Goal: Transaction & Acquisition: Obtain resource

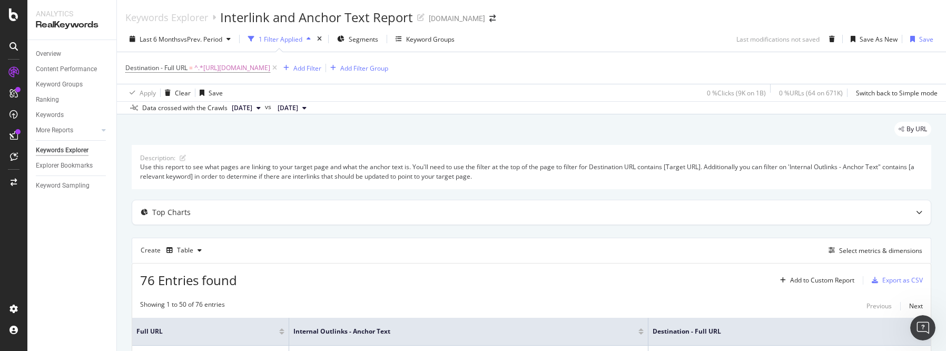
scroll to position [307, 0]
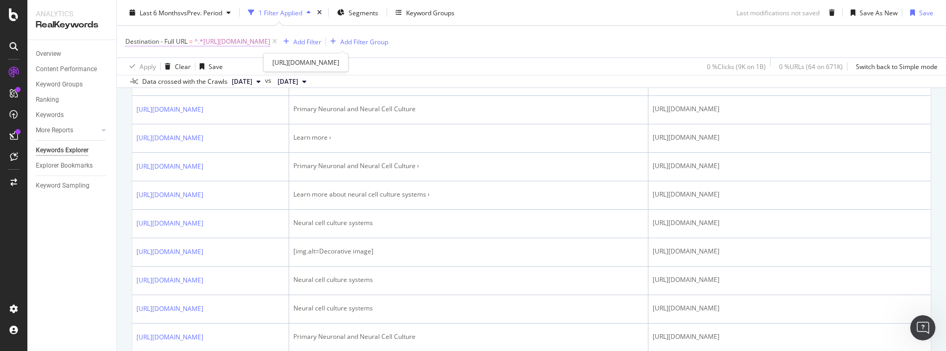
click at [270, 42] on span "^.*[URL][DOMAIN_NAME]" at bounding box center [232, 41] width 76 height 15
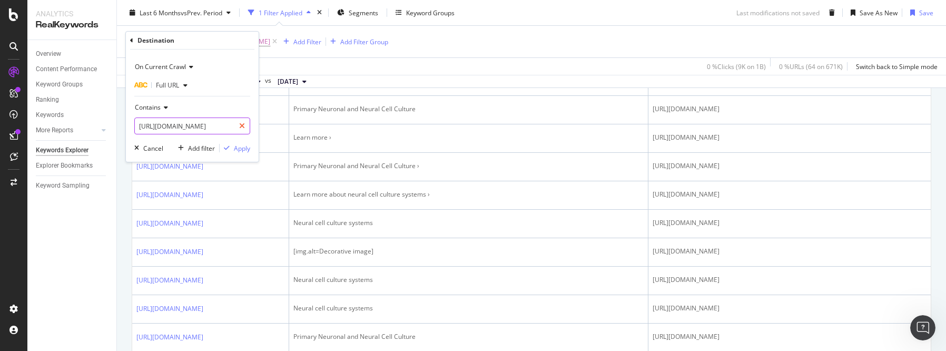
click at [243, 128] on icon at bounding box center [242, 125] width 6 height 7
click at [230, 125] on input "text" at bounding box center [192, 125] width 115 height 17
paste input "[URL][DOMAIN_NAME]"
type input "[URL][DOMAIN_NAME]"
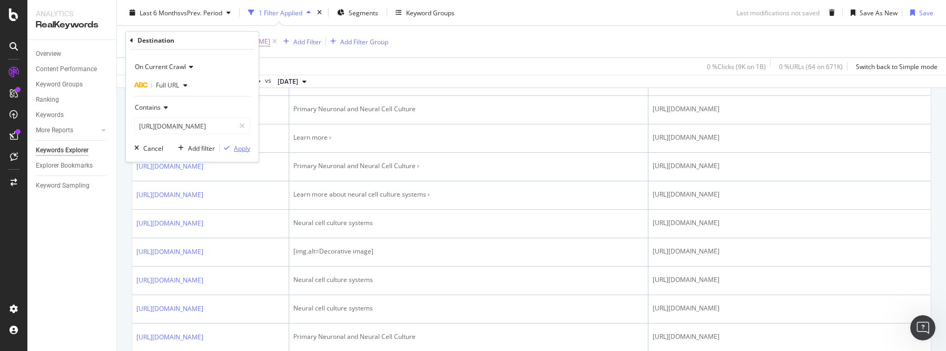
scroll to position [0, 0]
click at [245, 152] on div "Apply" at bounding box center [242, 148] width 16 height 9
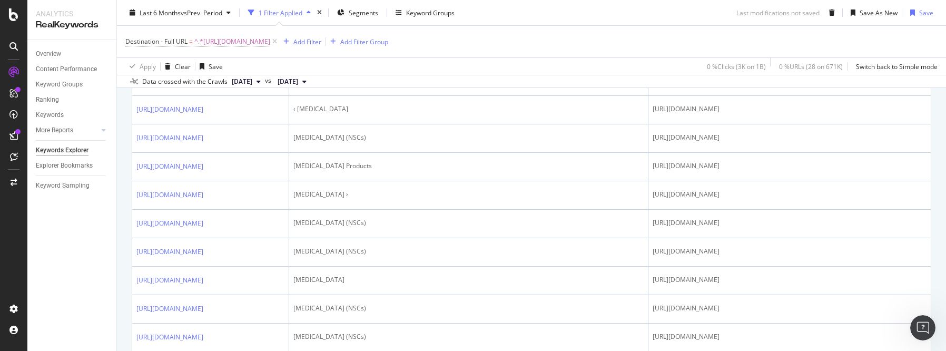
scroll to position [35, 0]
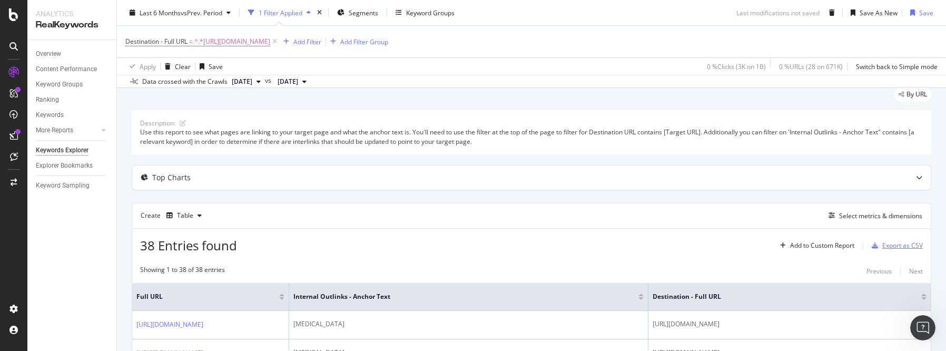
click at [897, 244] on div "Export as CSV" at bounding box center [902, 245] width 41 height 9
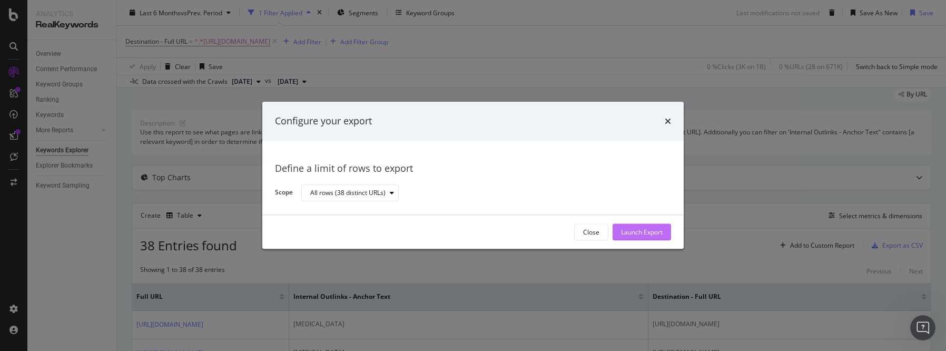
click at [649, 238] on div "Launch Export" at bounding box center [642, 232] width 42 height 16
